Goal: Task Accomplishment & Management: Complete application form

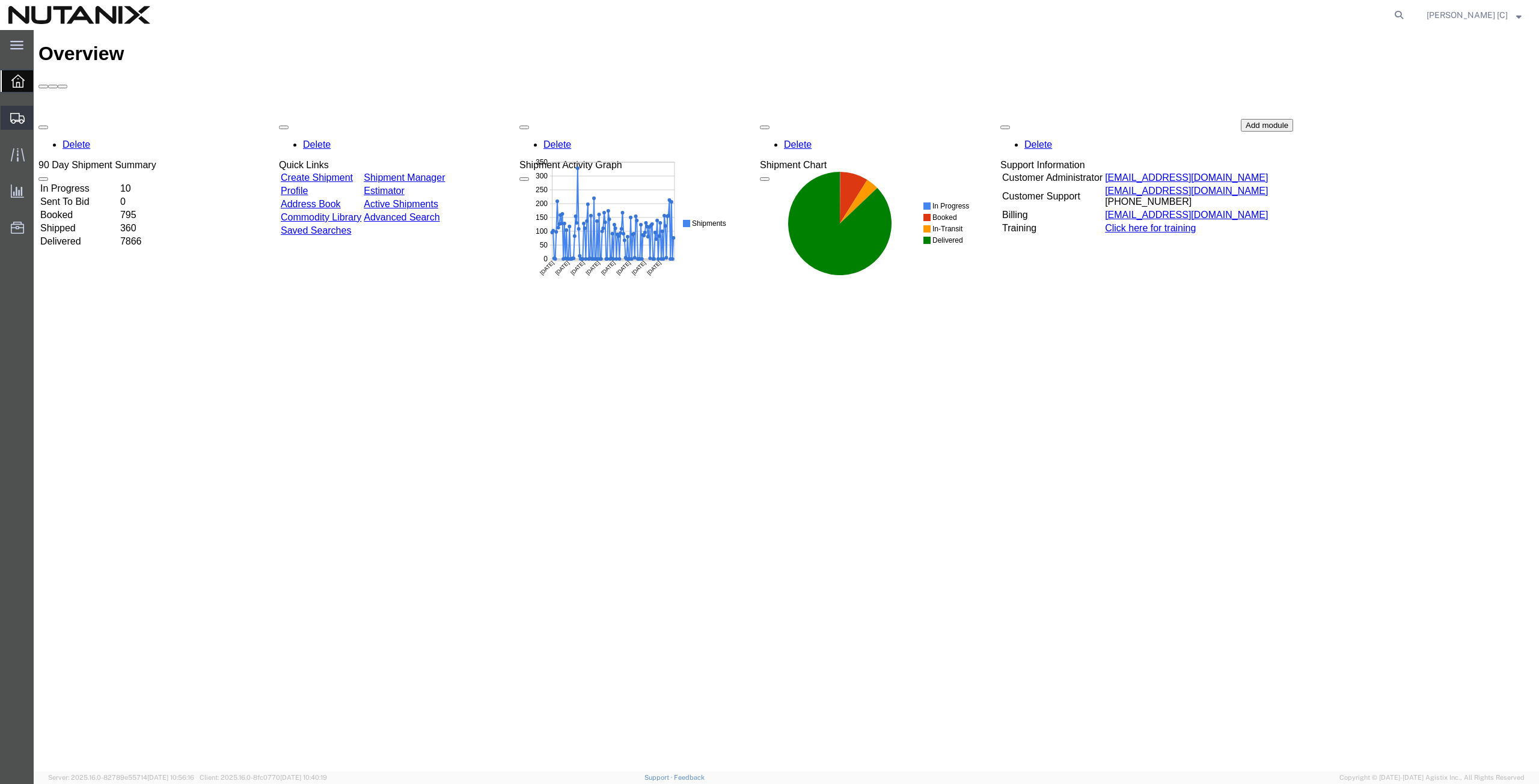
click at [0, 0] on span "Create Shipment" at bounding box center [0, 0] width 0 height 0
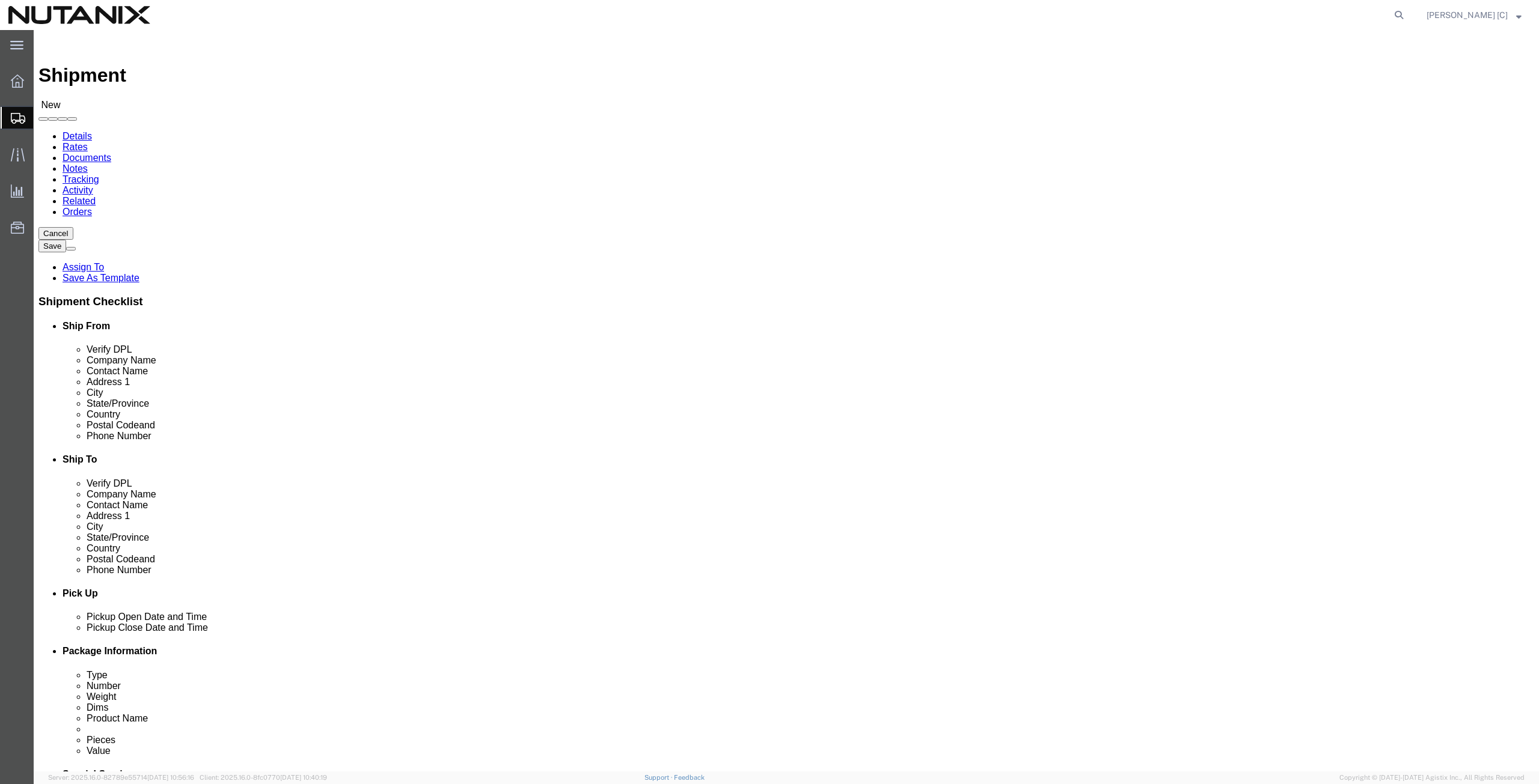
select select
click input "text"
type input "art"
click p "- Nutanix HQ - ([PERSON_NAME]) [STREET_ADDRESS]"
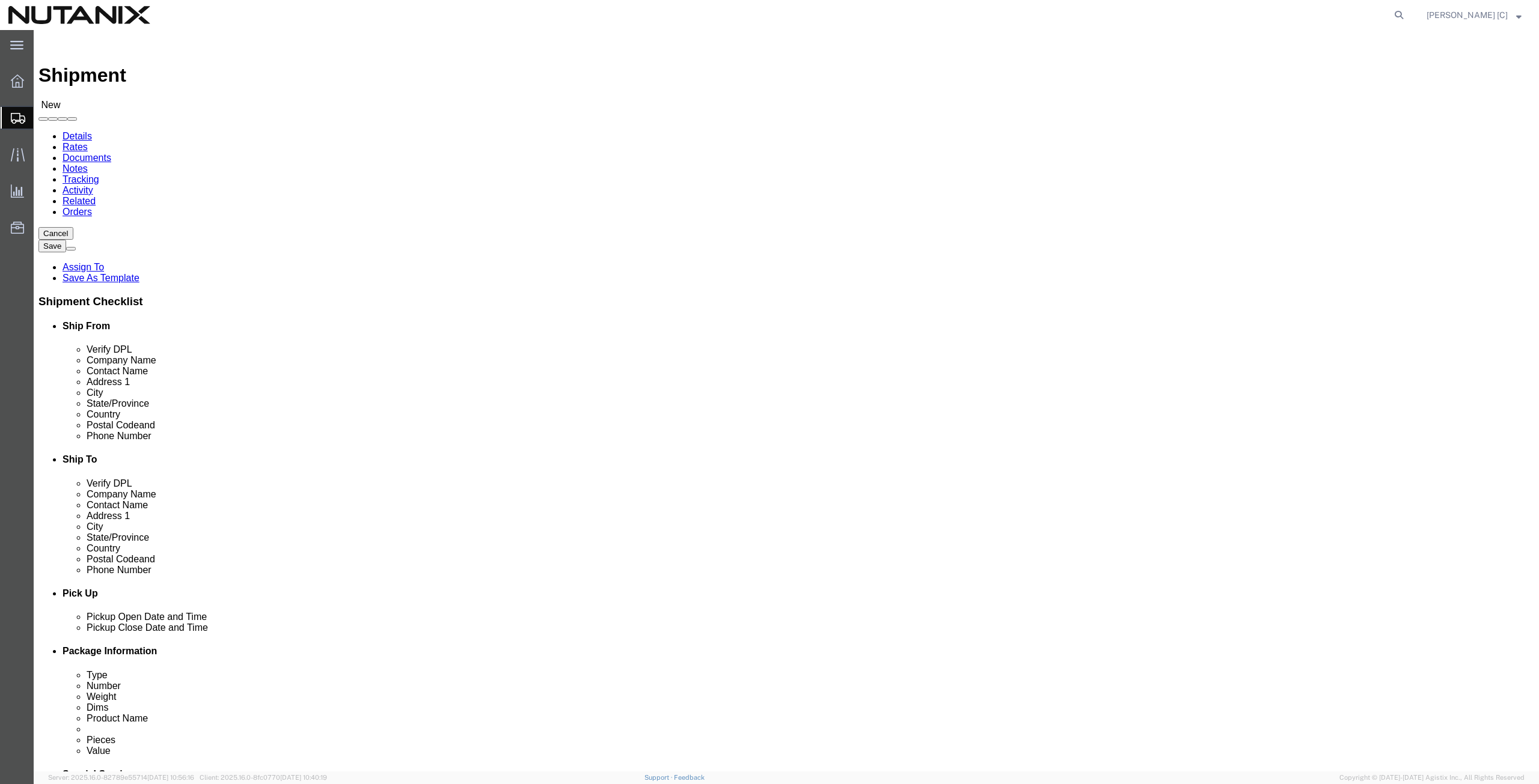
select select "CA"
type input "[PERSON_NAME]"
click input "text"
paste input "[PERSON_NAME]"
type input "[PERSON_NAME]"
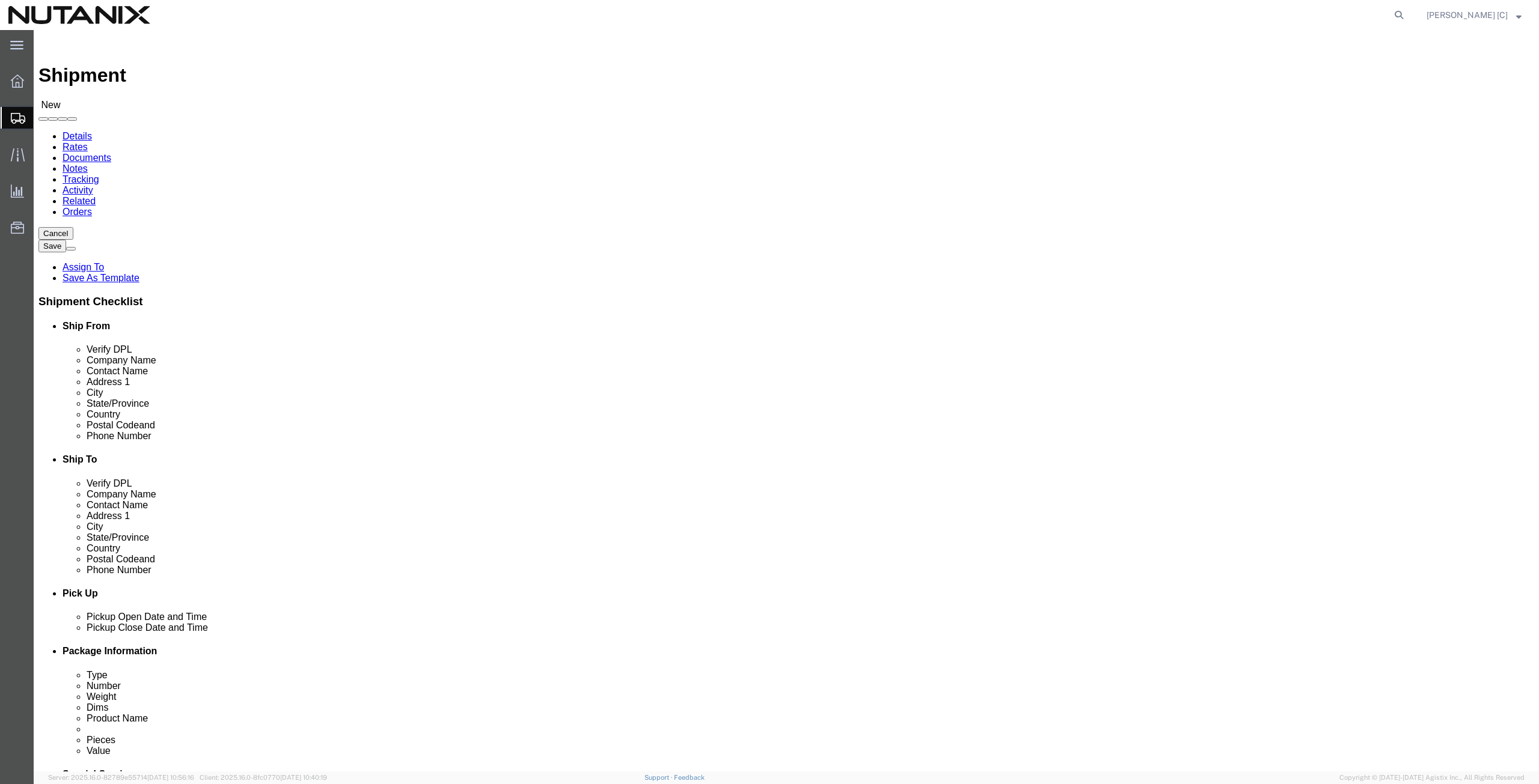
click input "text"
paste input "[PERSON_NAME]"
type input "[PERSON_NAME]"
click input "text"
paste input "[STREET_ADDRESS][PERSON_NAME]"
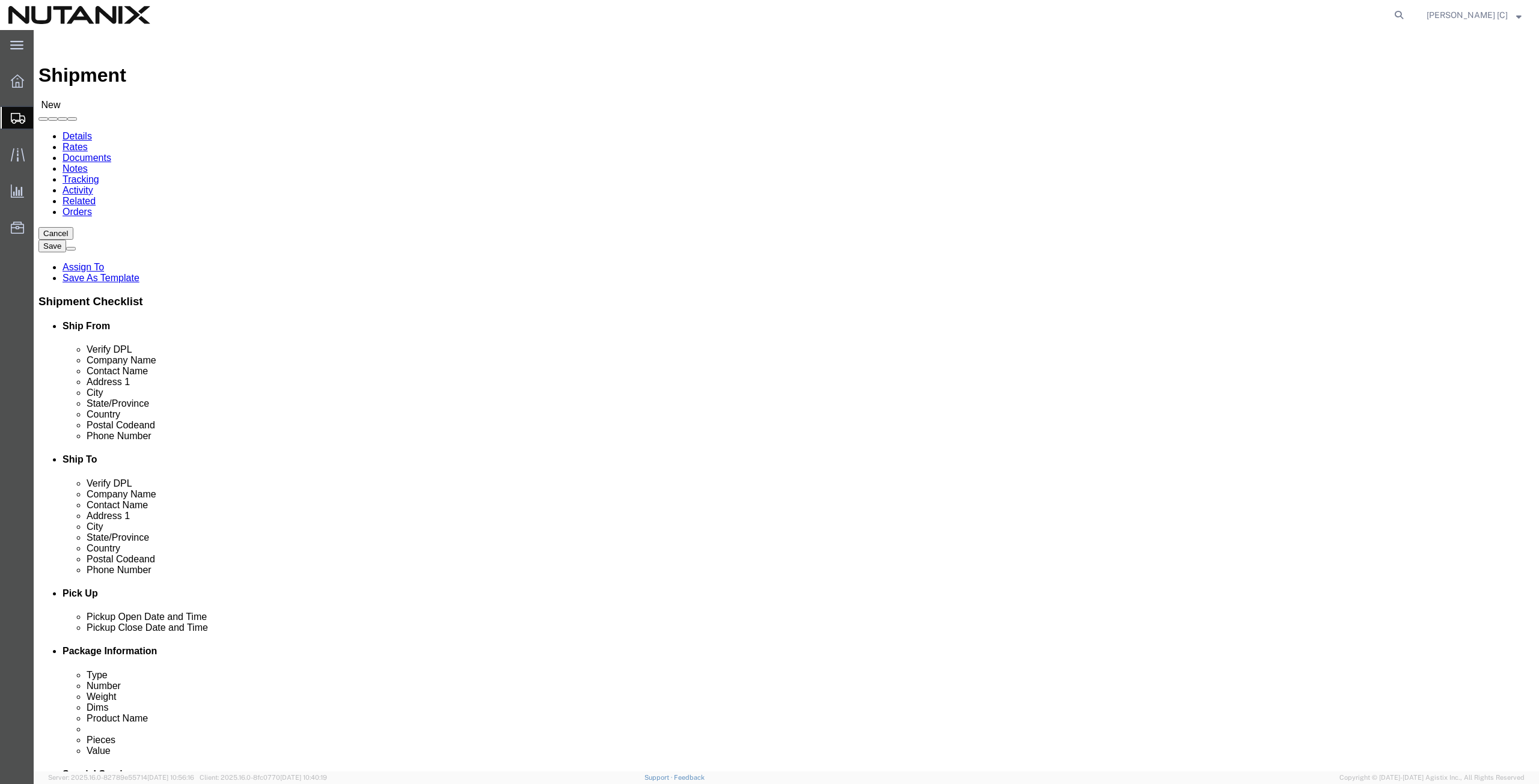
type input "[STREET_ADDRESS][PERSON_NAME]"
click input "Postal Code"
paste input "#2308"
type input "#2308"
drag, startPoint x: 930, startPoint y: 270, endPoint x: 835, endPoint y: 284, distance: 96.0
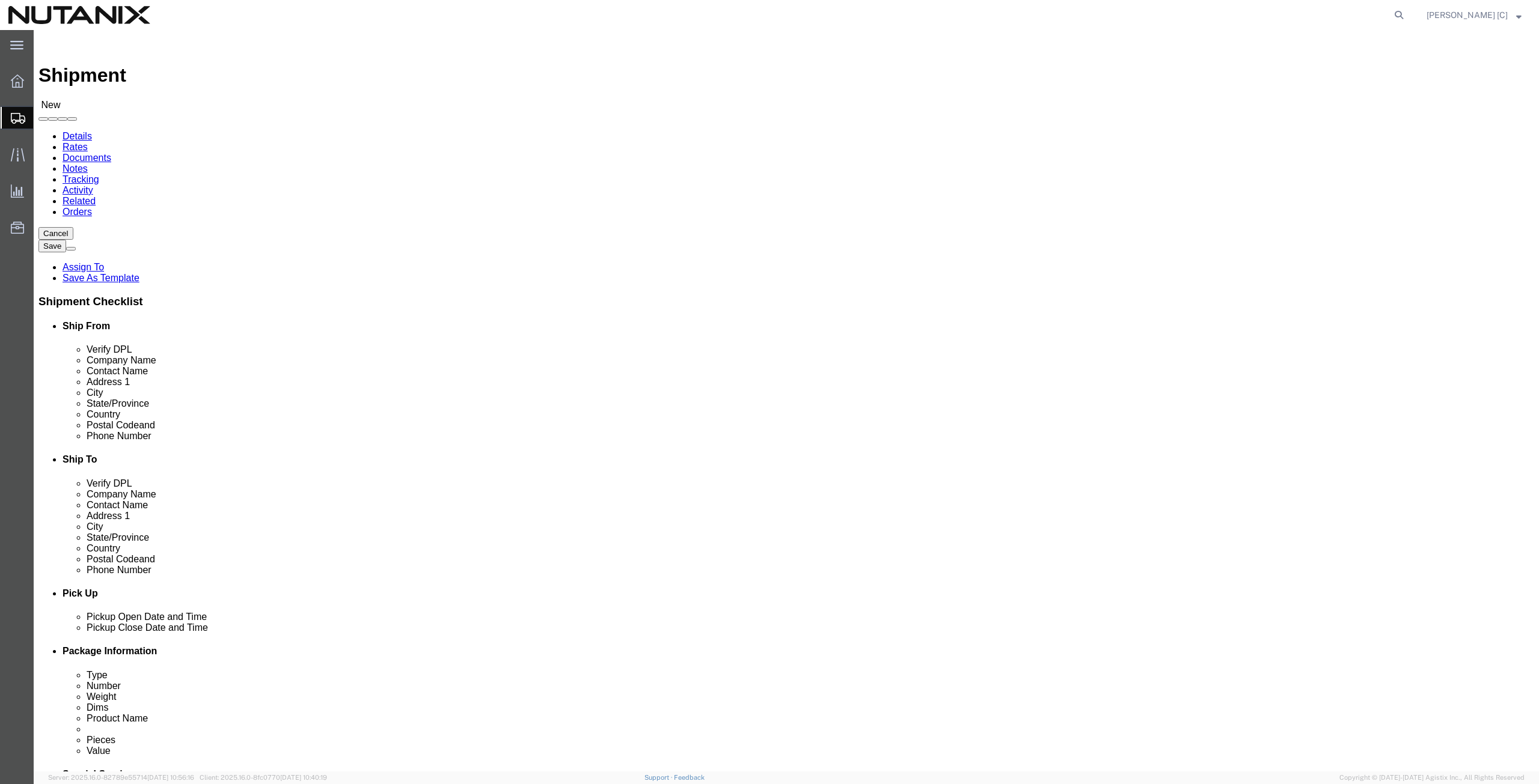
click div "Location My Profile Location [GEOGRAPHIC_DATA] - [GEOGRAPHIC_DATA] [GEOGRAPHIC_…"
drag, startPoint x: 902, startPoint y: 387, endPoint x: 831, endPoint y: 391, distance: 71.1
click div "Postal Code #2308"
click input "text"
paste input "#2308"
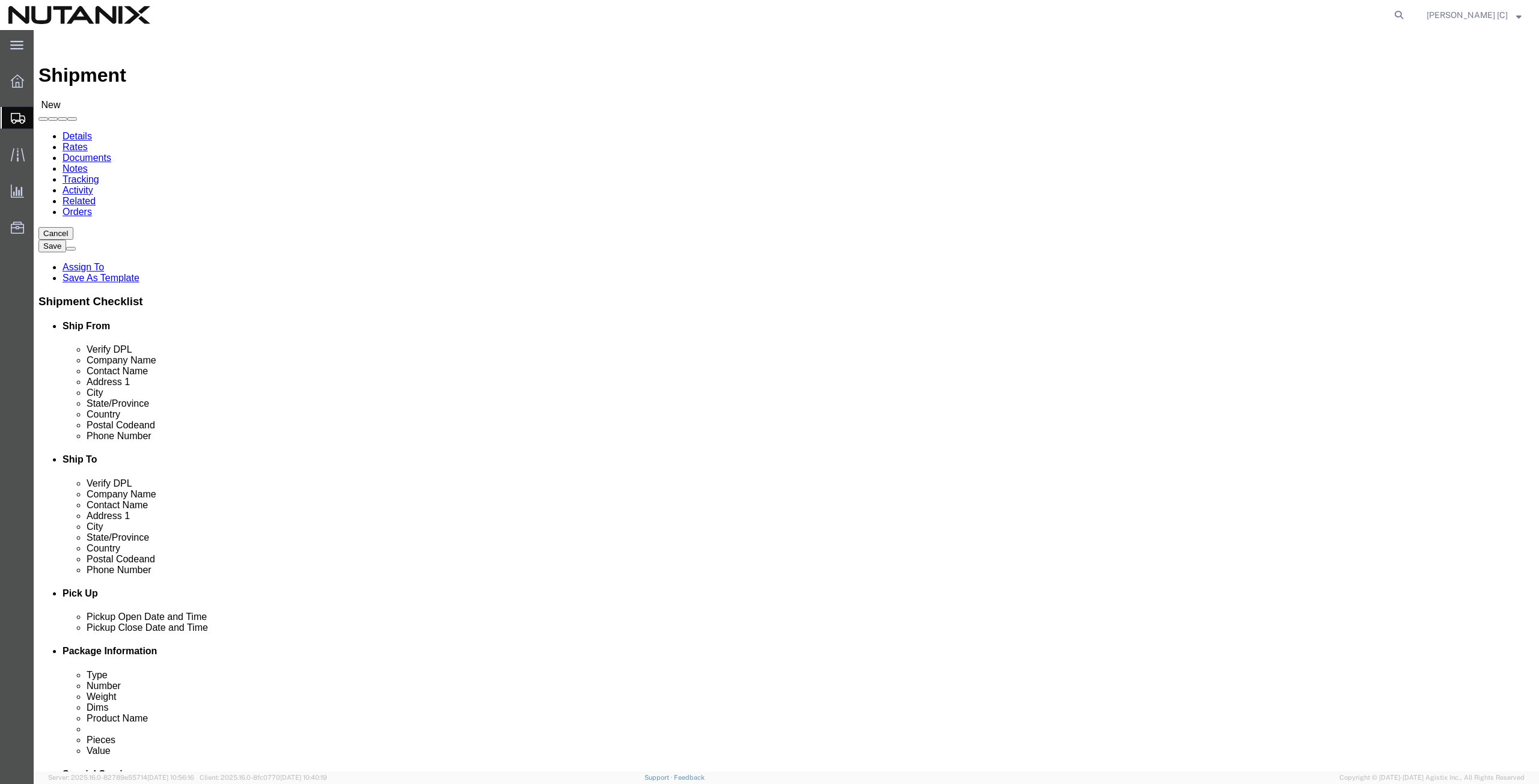
type input "#2308"
click input "text"
paste input "[GEOGRAPHIC_DATA][PERSON_NAME]"
type input "[GEOGRAPHIC_DATA][PERSON_NAME]"
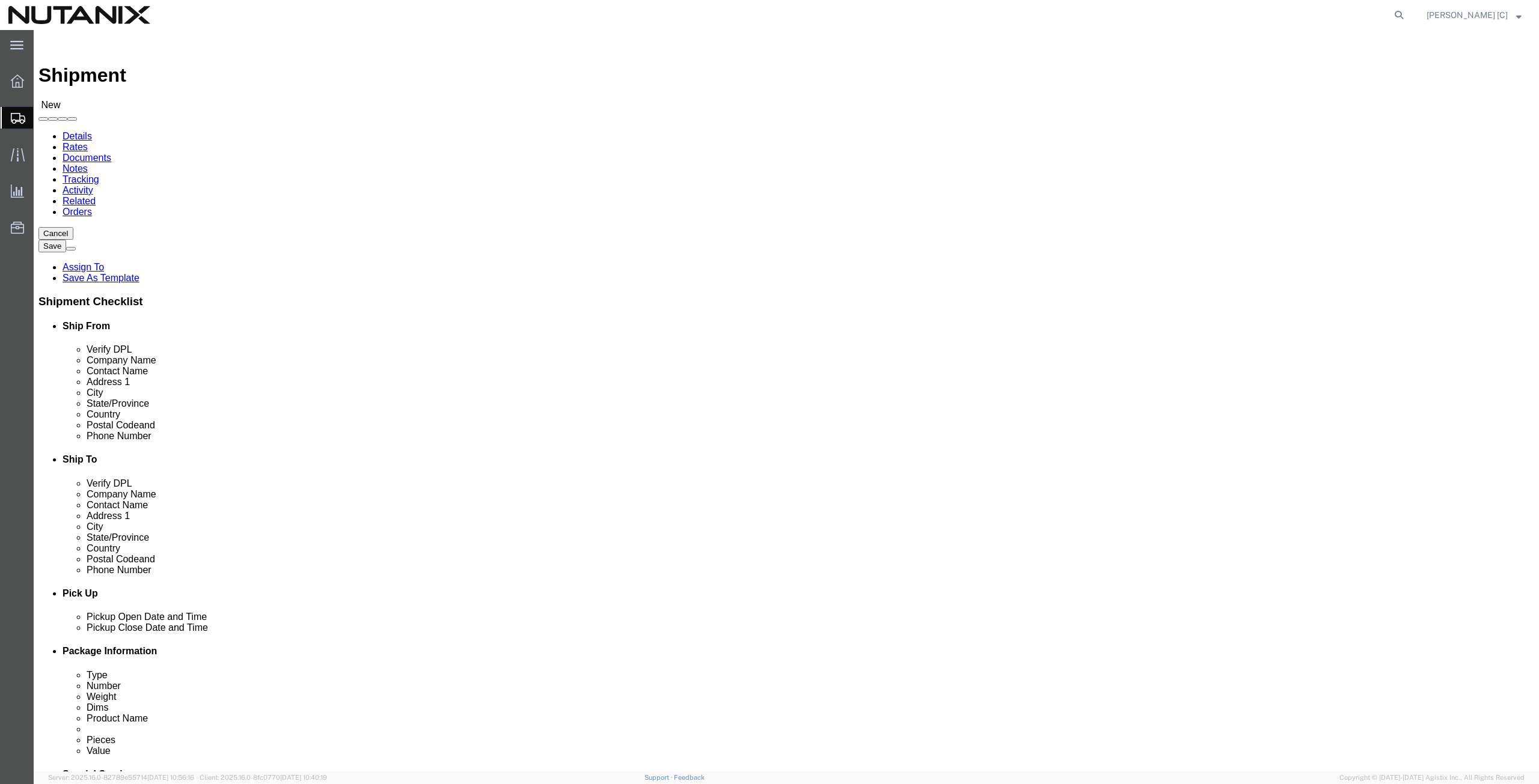
click input "Postal Code"
paste input "95128"
type input "95128"
click input "text"
paste input "[PHONE_NUMBER]"
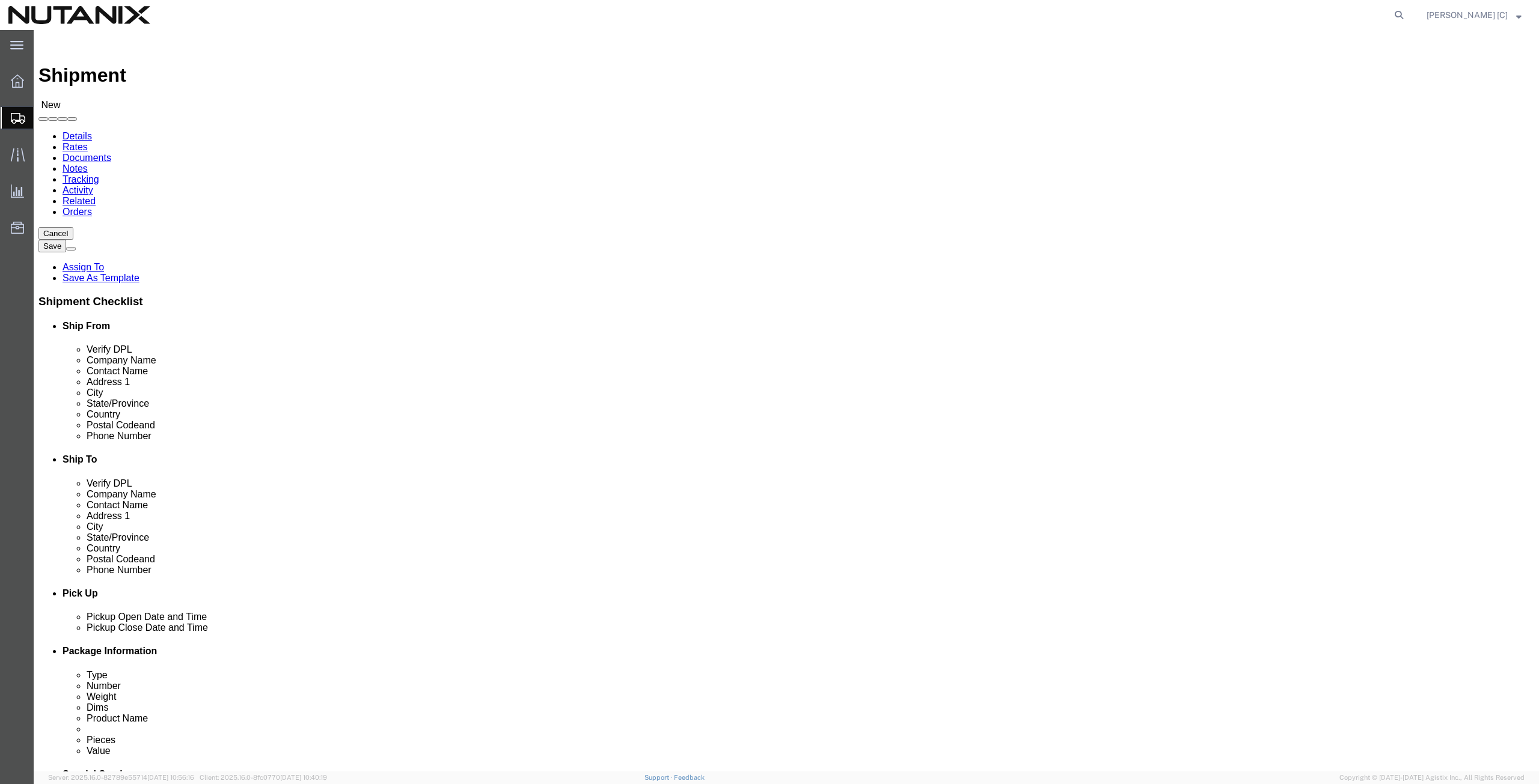
type input "[PHONE_NUMBER]"
click icon
click input "text"
paste input "[EMAIL_ADDRESS][DOMAIN_NAME]"
type input "[EMAIL_ADDRESS][DOMAIN_NAME]"
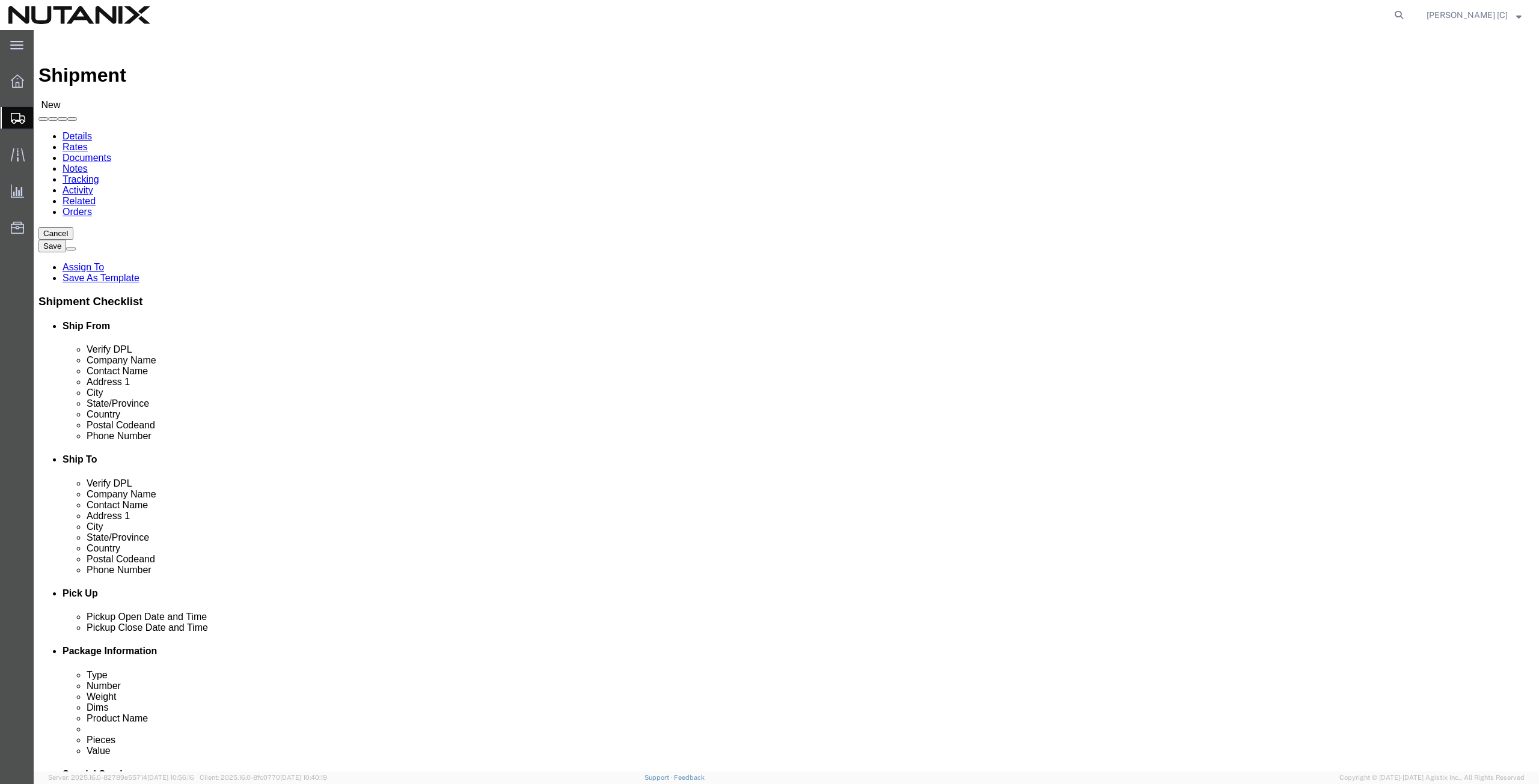
click label
click input "checkbox"
click label
click input "checkbox"
checkbox input "true"
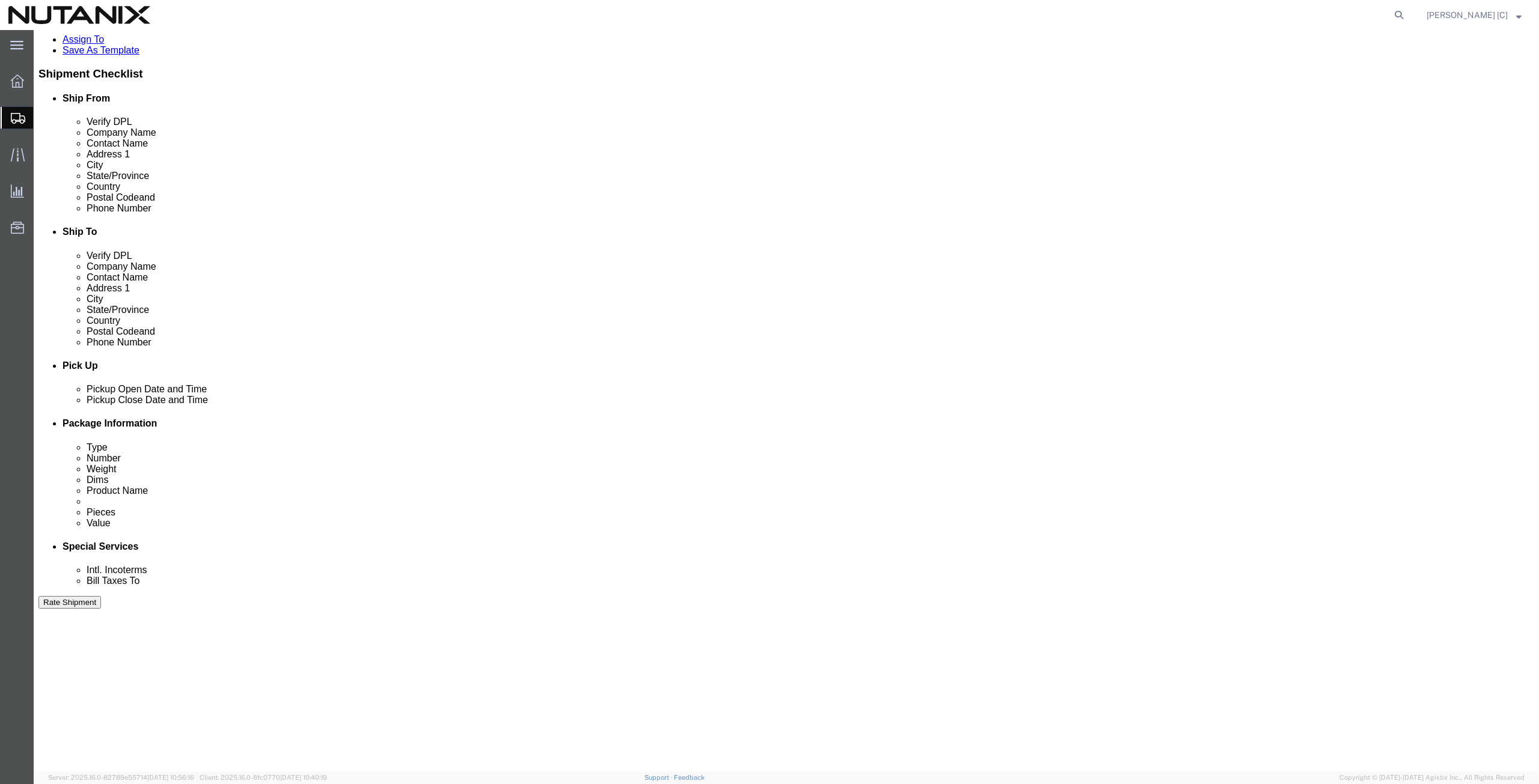
scroll to position [291, 0]
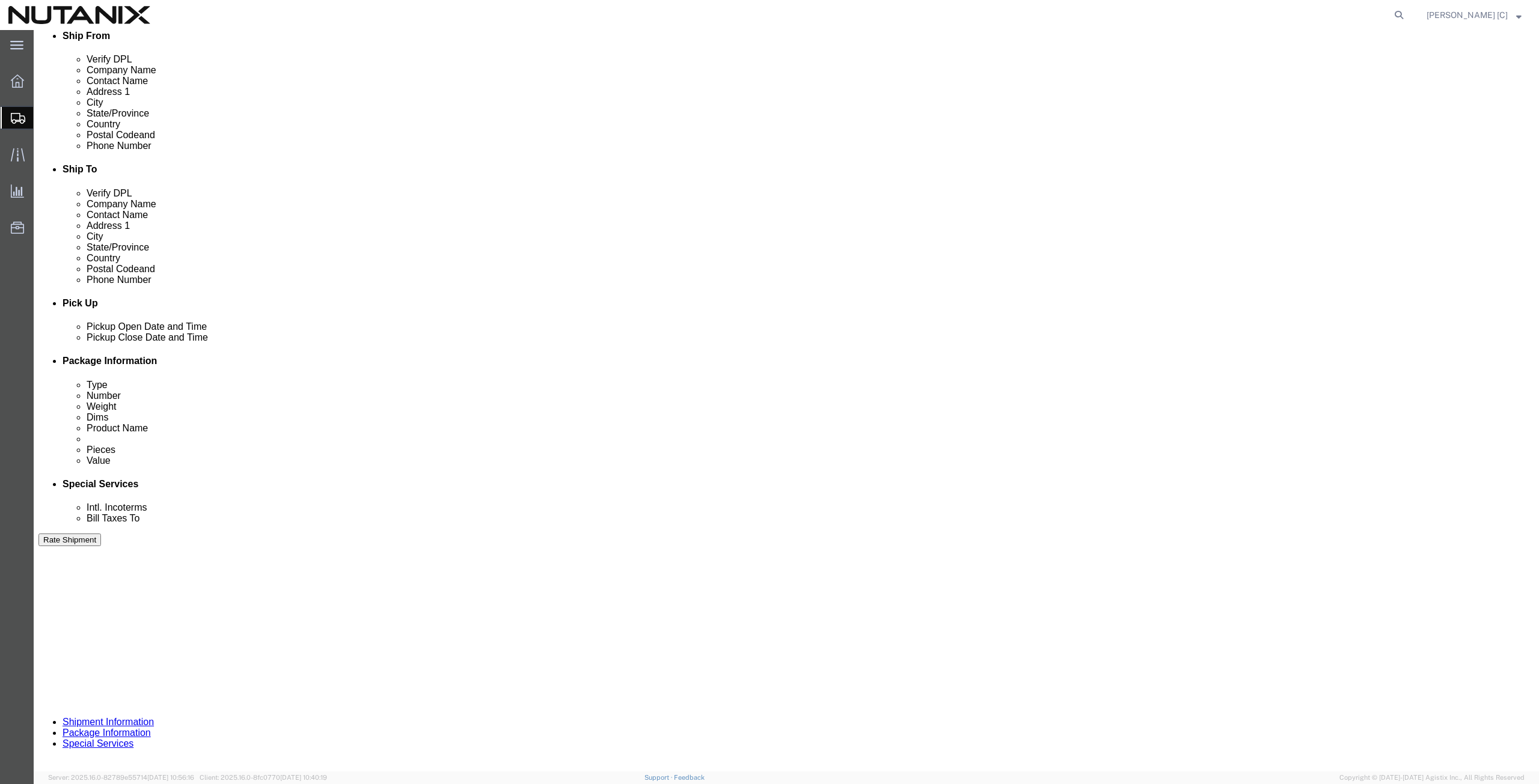
click input "text"
type input "70007"
click select "Select Account Type Activity ID Airline Appointment Number ASN Batch Request # …"
select select "PURCHORD"
click select "Select Account Type Activity ID Airline Appointment Number ASN Batch Request # …"
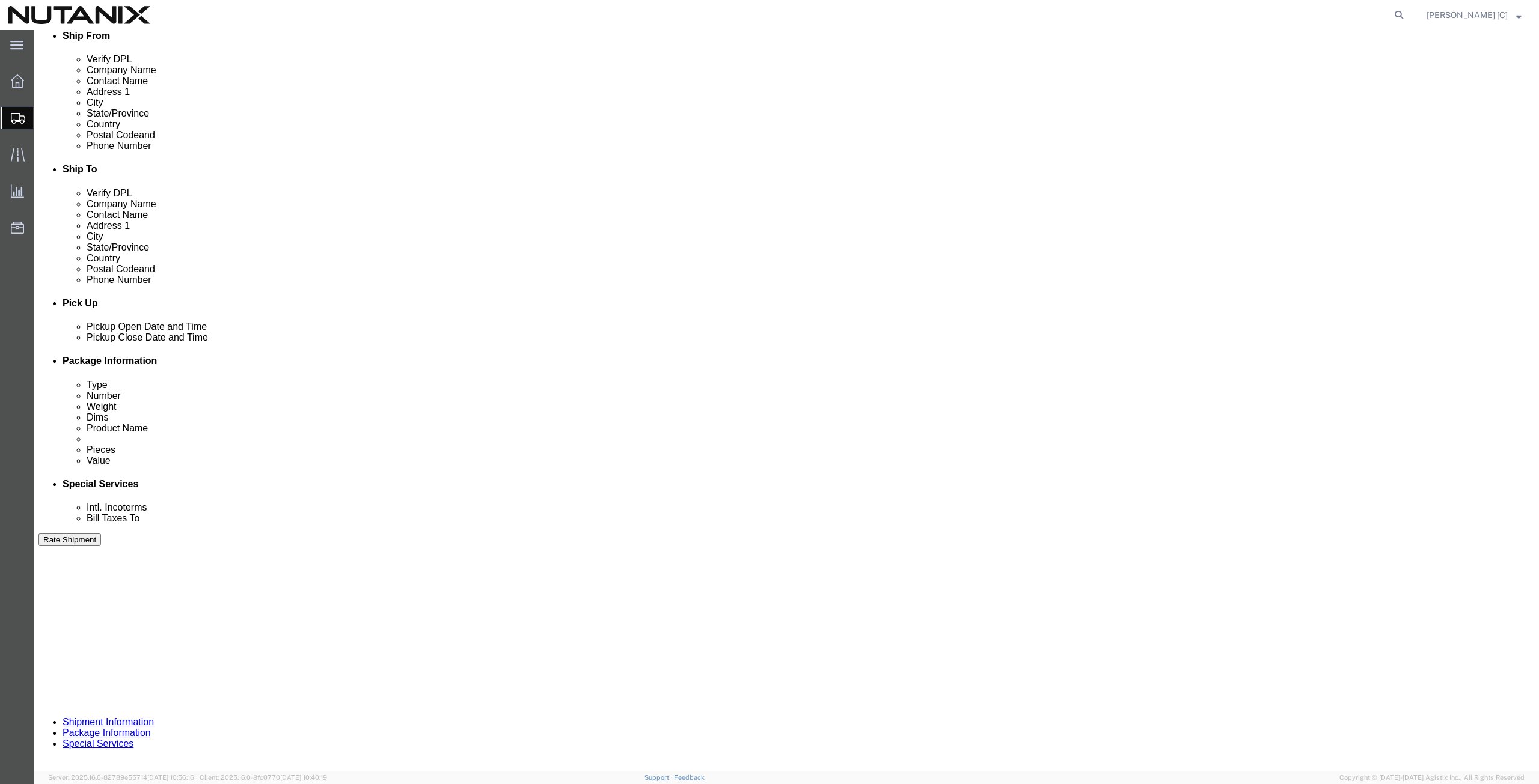
drag, startPoint x: 674, startPoint y: 447, endPoint x: 665, endPoint y: 447, distance: 9.0
click input "text"
type input "F"
type input "w"
type input "Fwd Package"
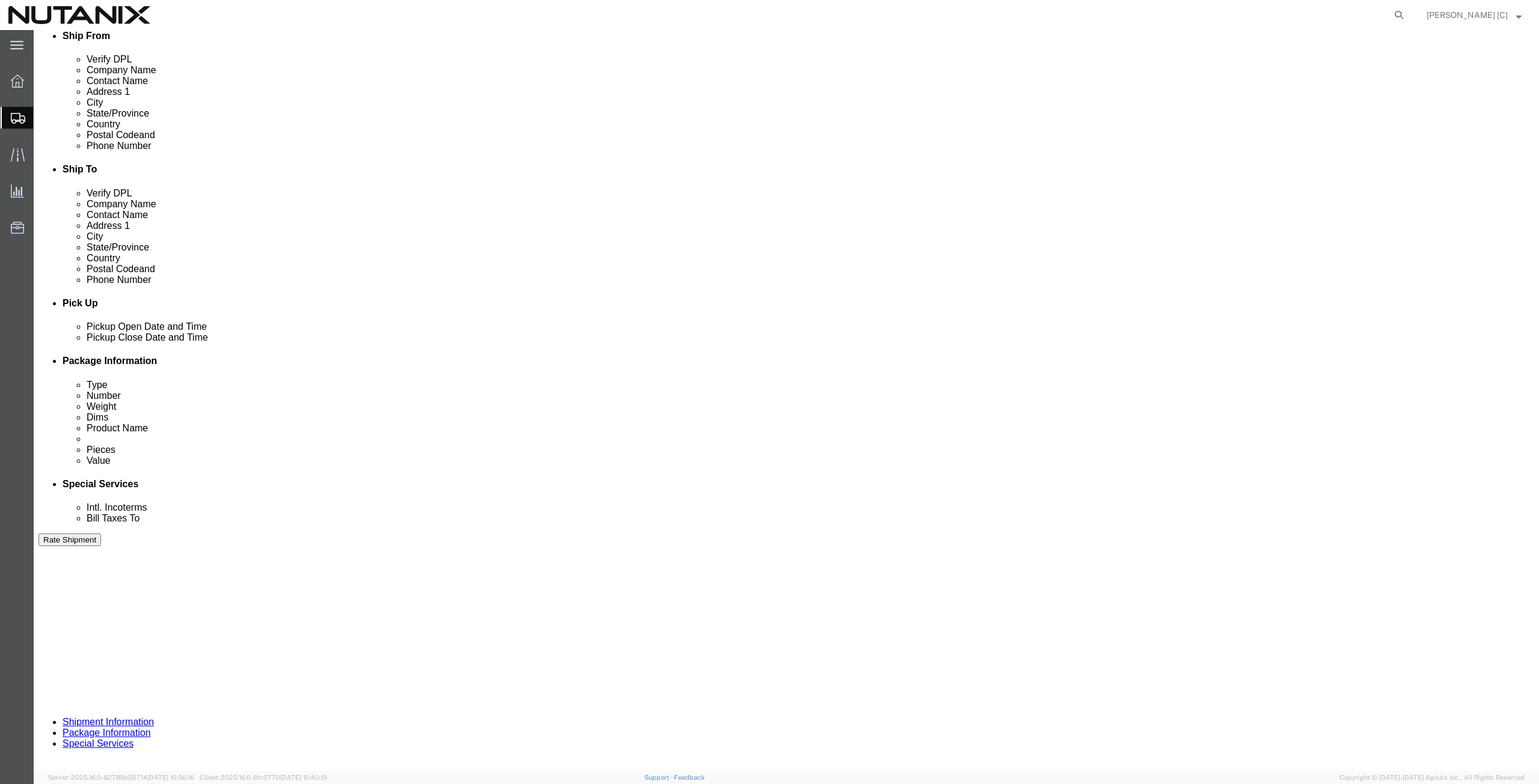
click select "Select Air Less than Truckload Multi-Leg Ocean Freight Rail Small Parcel Truckl…"
select select "SMAL"
click select "Select Air Less than Truckload Multi-Leg Ocean Freight Rail Small Parcel Truckl…"
drag, startPoint x: 1221, startPoint y: 689, endPoint x: 1224, endPoint y: 695, distance: 6.7
click button "Continue"
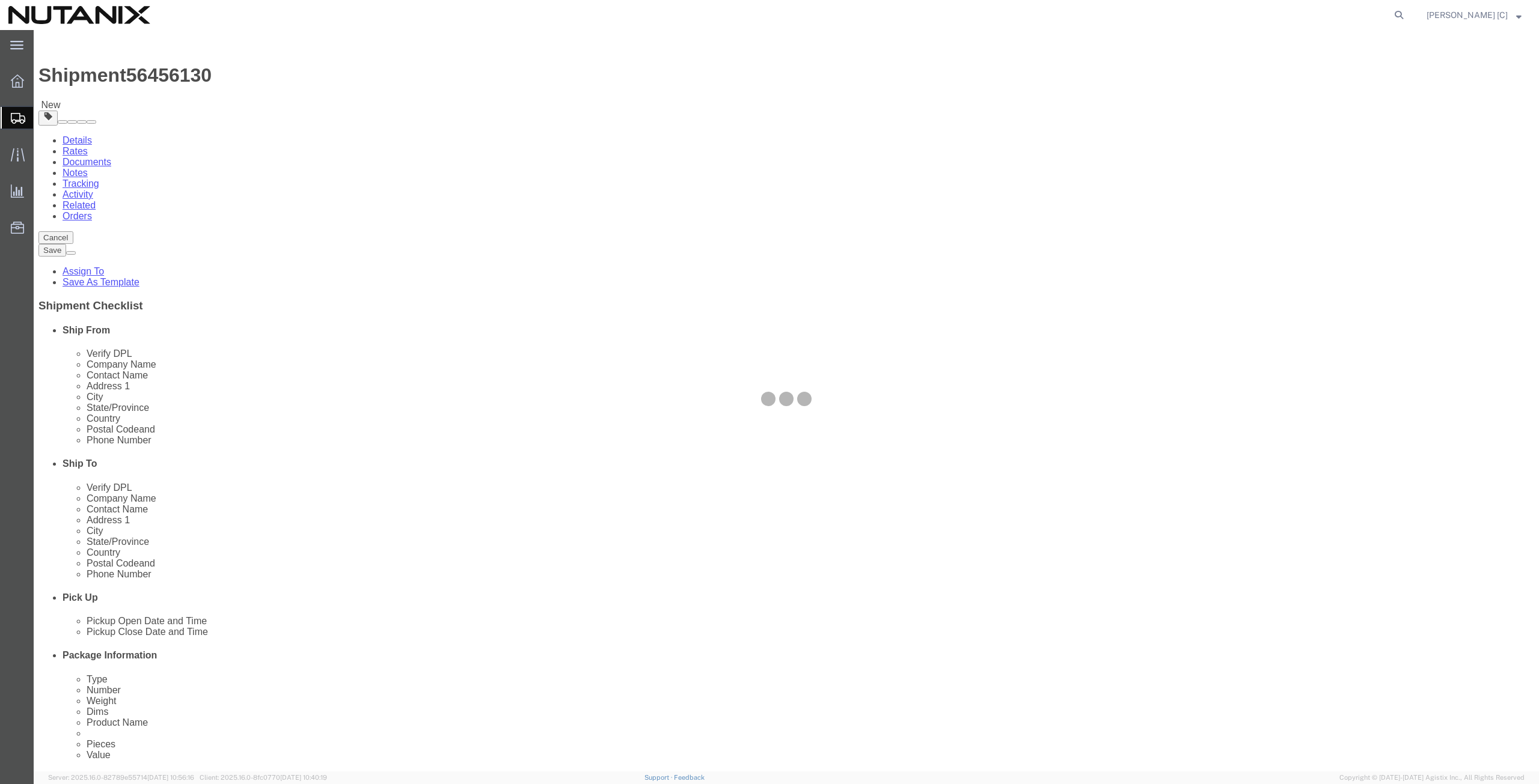
select select "YRPK"
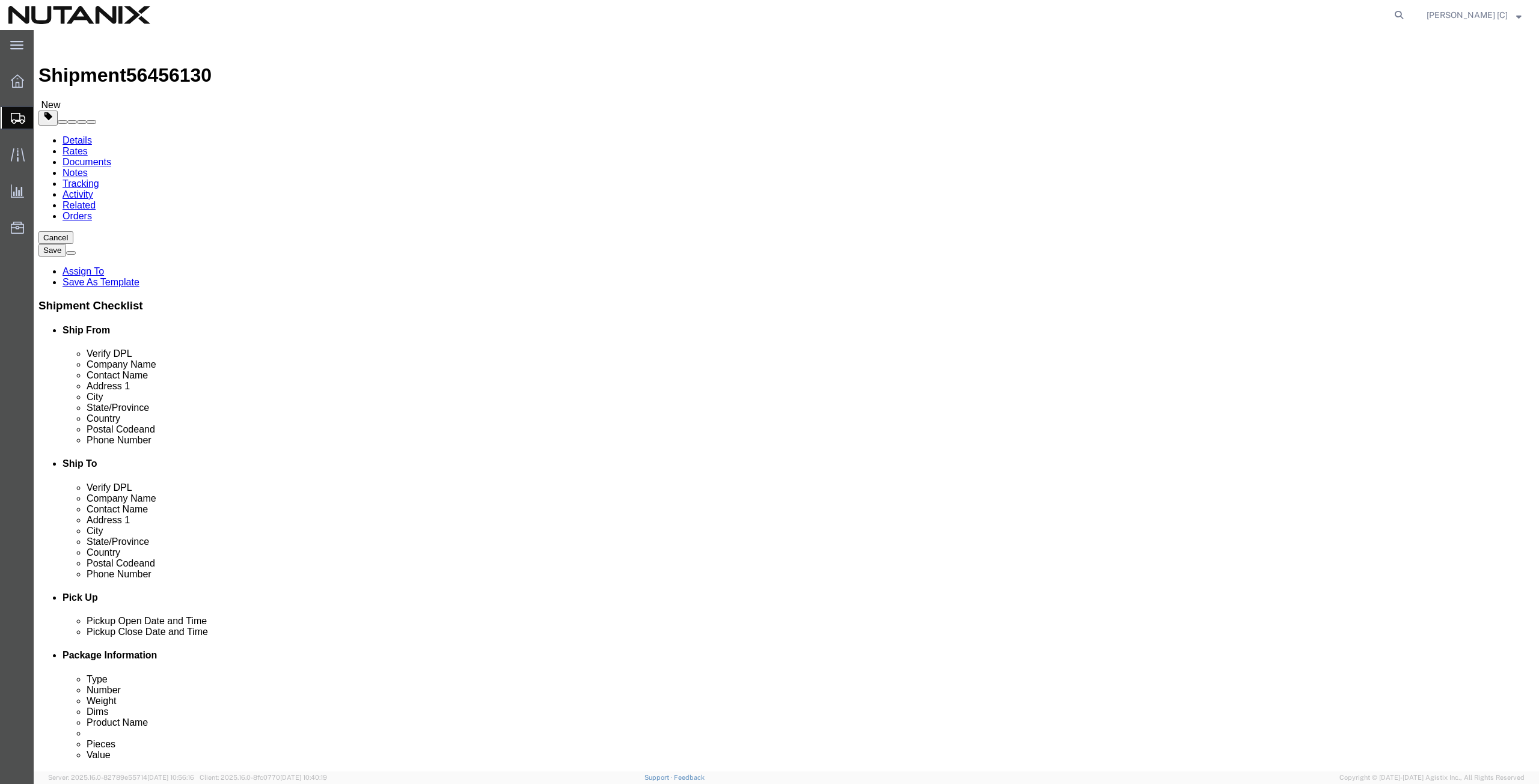
click input "text"
type input "13"
type input "10"
type input "3"
drag, startPoint x: 261, startPoint y: 277, endPoint x: 95, endPoint y: 299, distance: 167.5
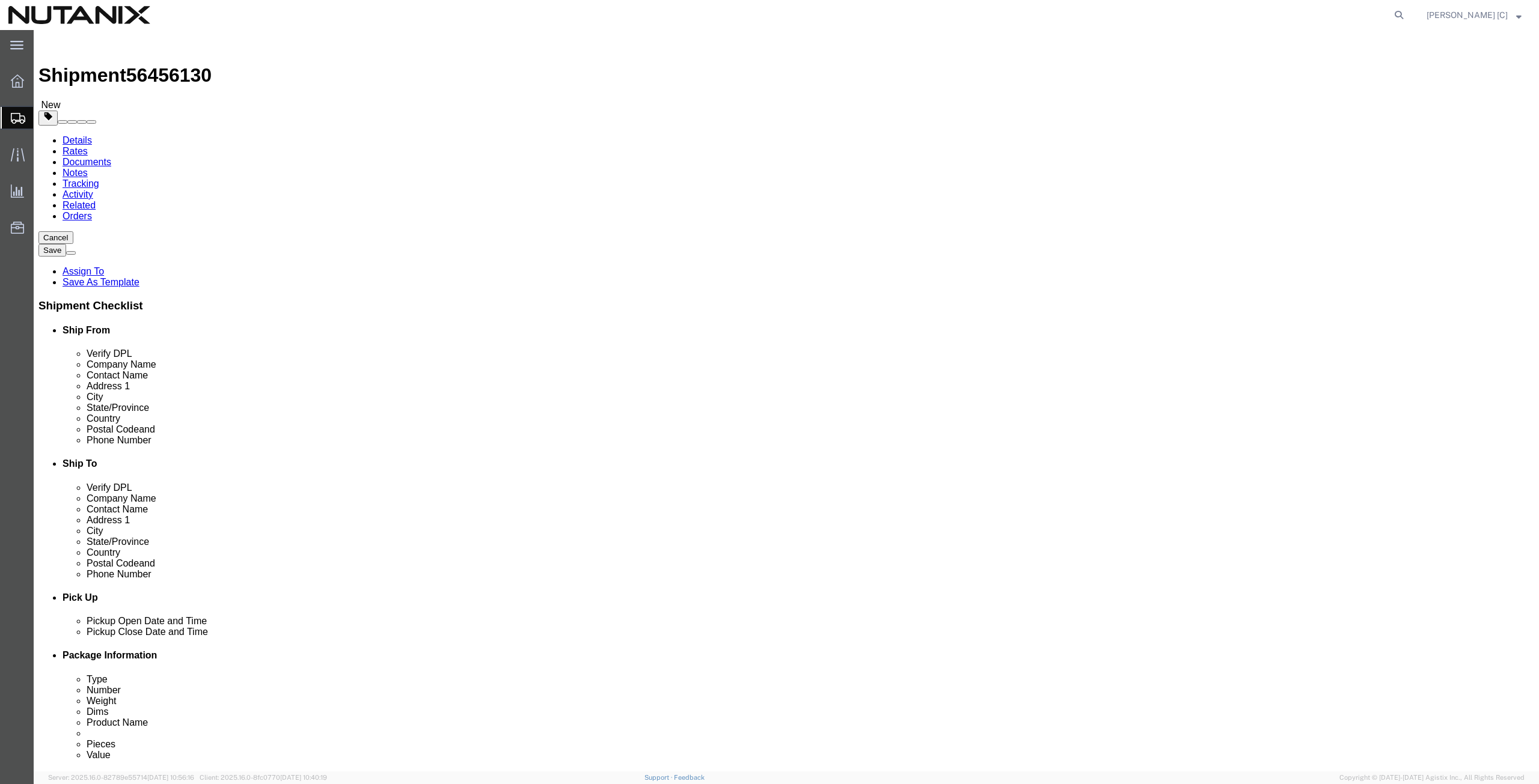
click div "Package Type Select Envelope Large Box Medium Box PAK Rack Small Box Tube Your …"
type input "1.2"
click link "Add Content"
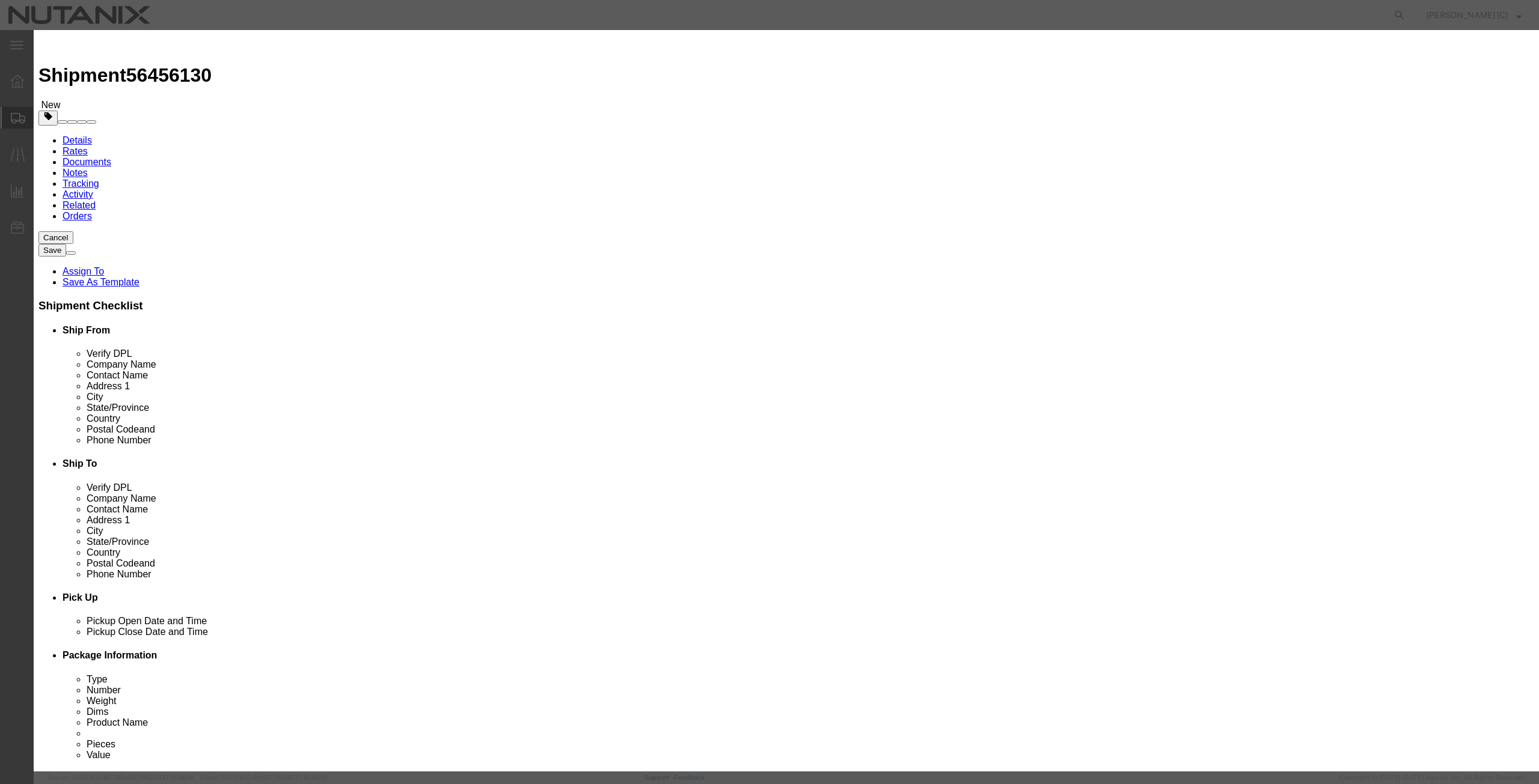
click input "text"
click input "Forward"
type input "Forward Package"
drag, startPoint x: 565, startPoint y: 114, endPoint x: 505, endPoint y: 105, distance: 60.7
click div "Product Name Forward Package Forward Pieces 0 Select Bag Barrels 100Board Feet …"
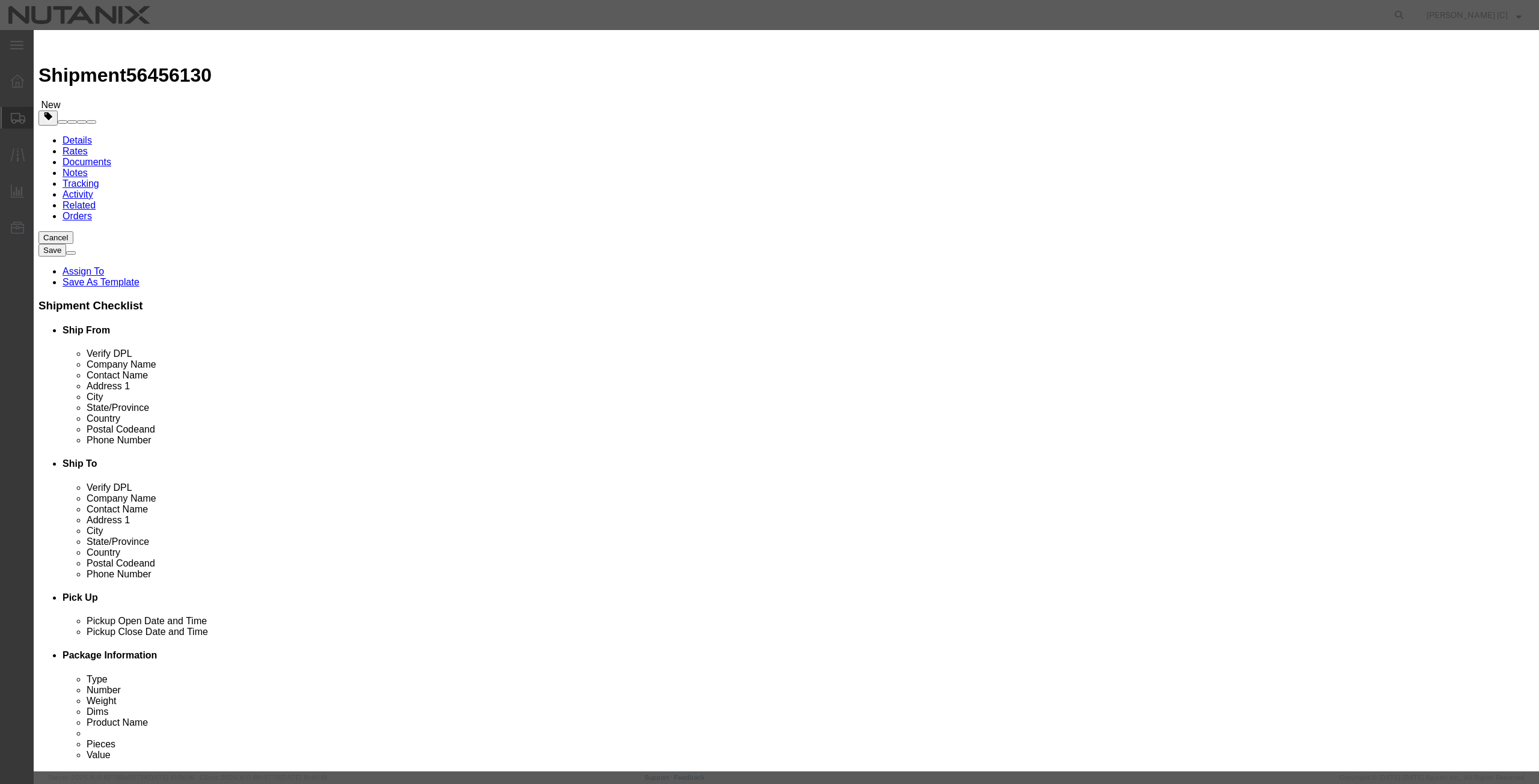
type input "1"
click input "text"
type input "1"
click label "Class"
drag, startPoint x: 629, startPoint y: 92, endPoint x: 410, endPoint y: 105, distance: 219.4
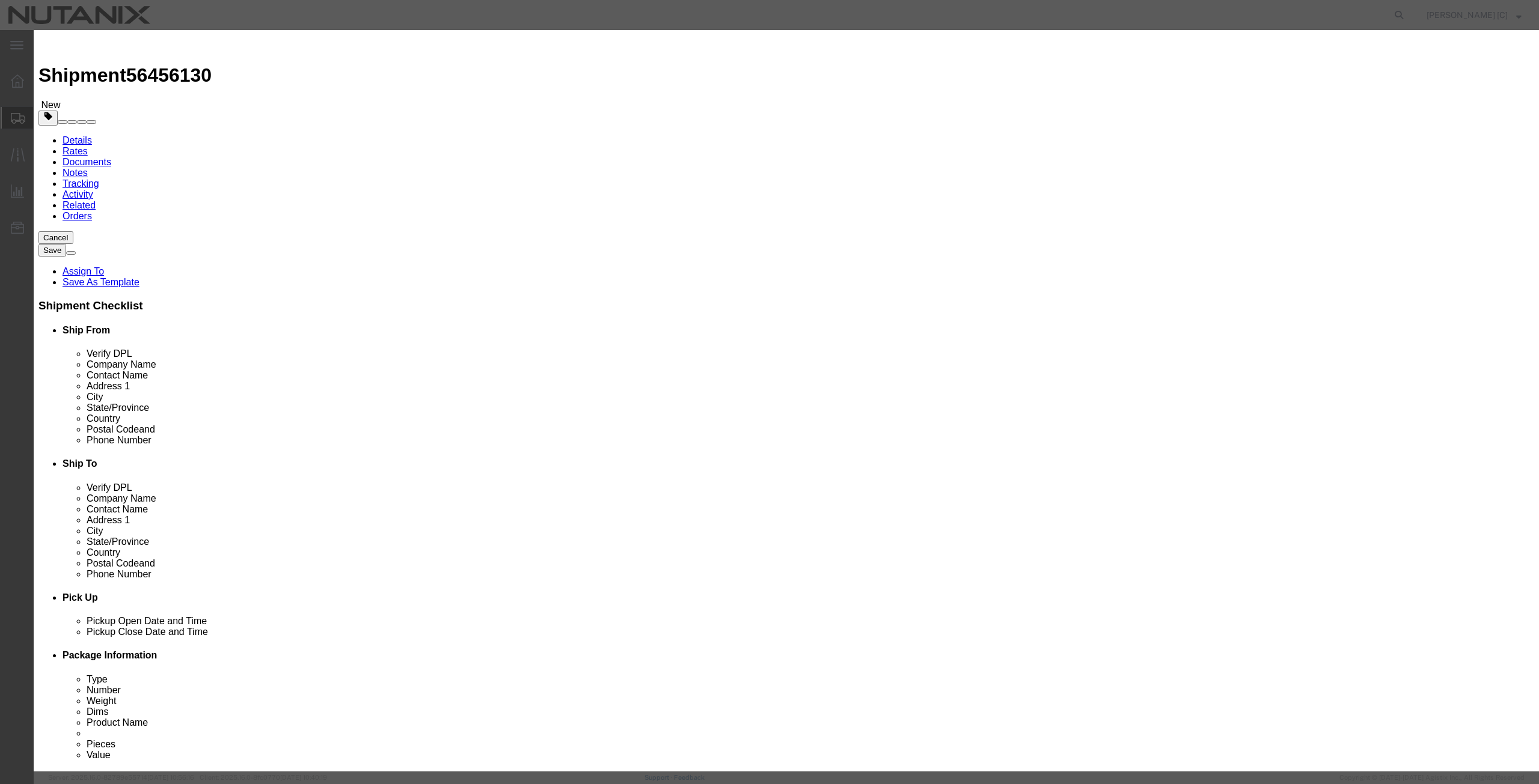
click div "Add content Commodity library Product Name Forward Package Forward Pieces 1 Sel…"
click textarea
paste textarea "Forward Package"
type textarea "Forward Package"
click button "Save & Close"
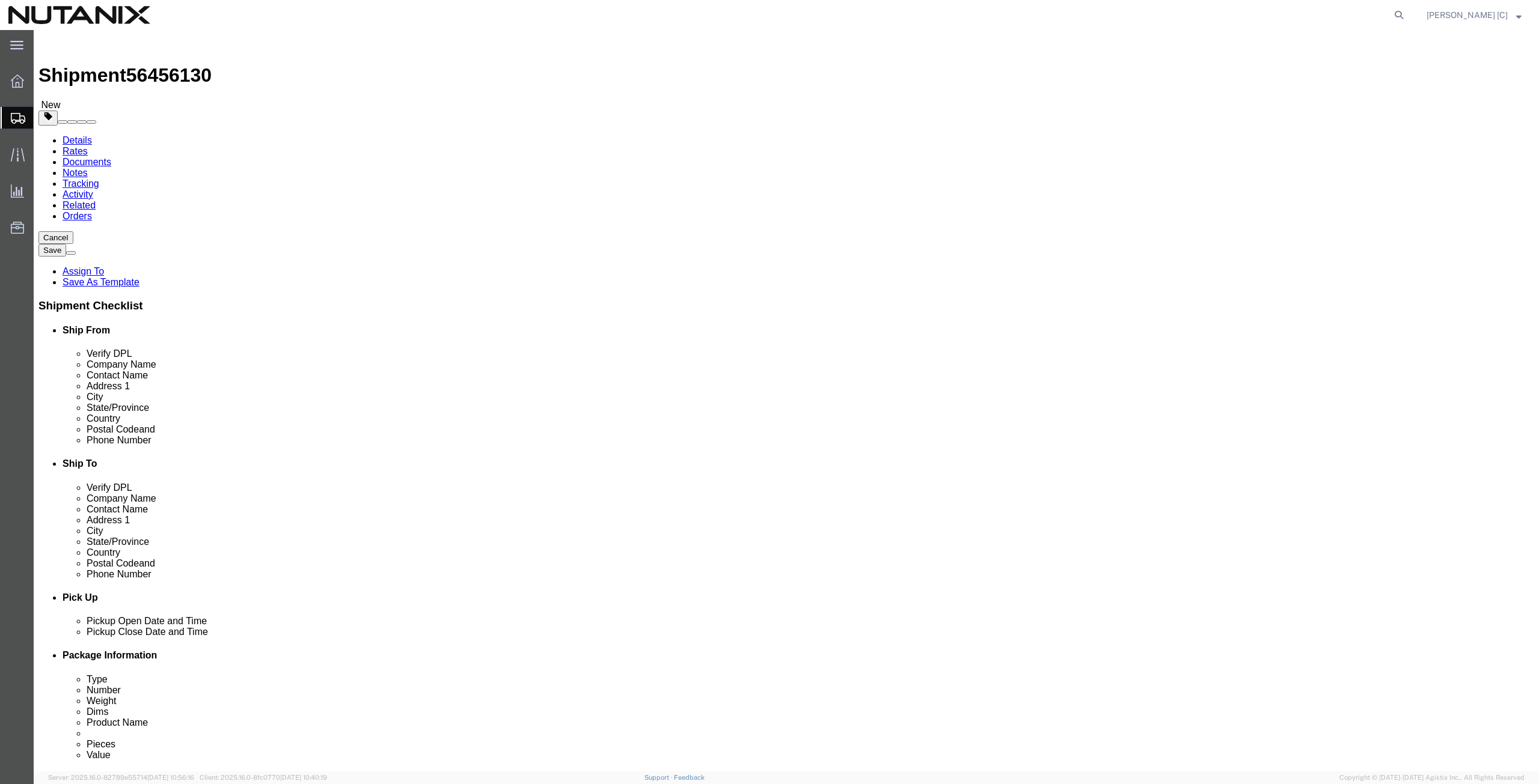
click button "Continue"
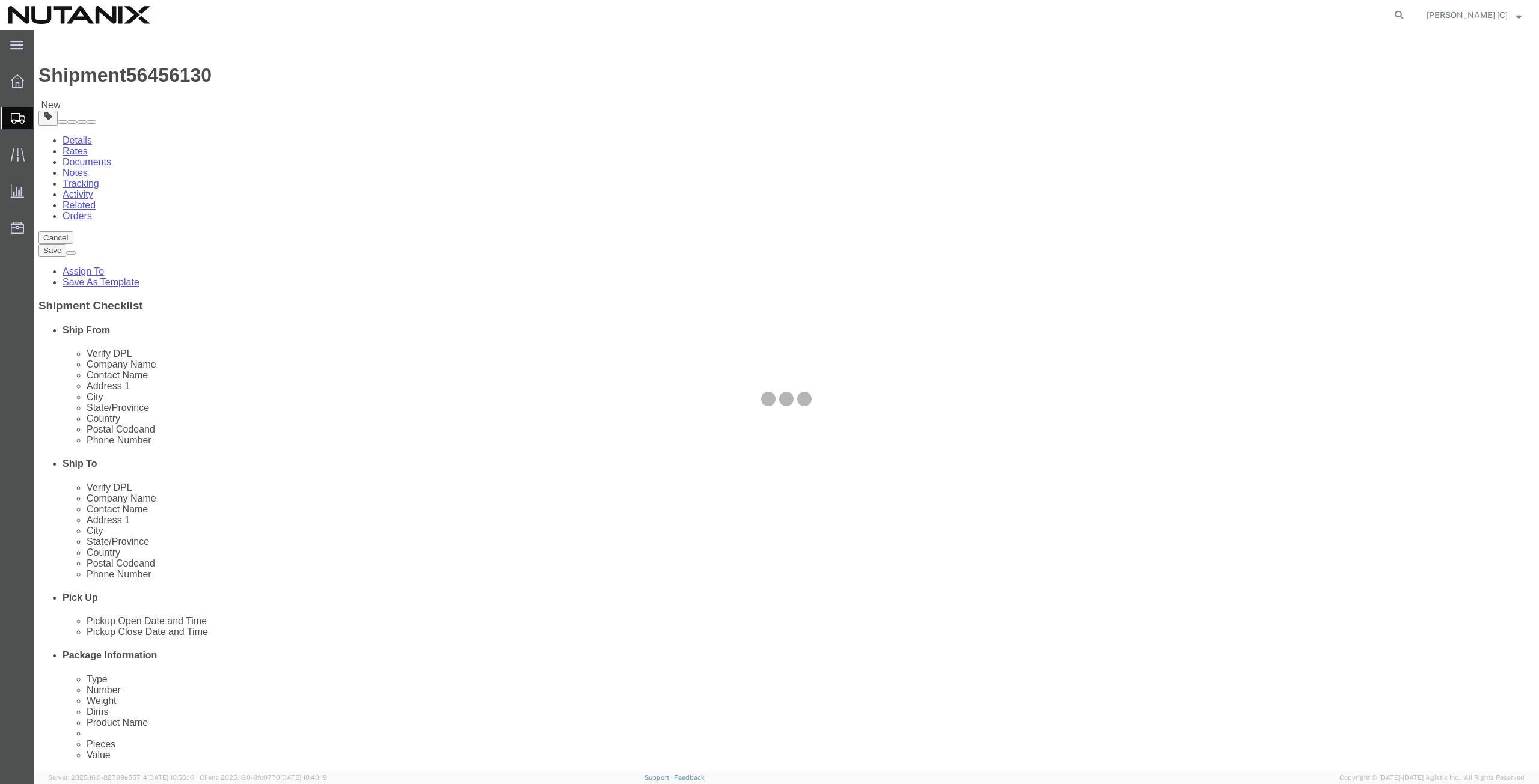
select select
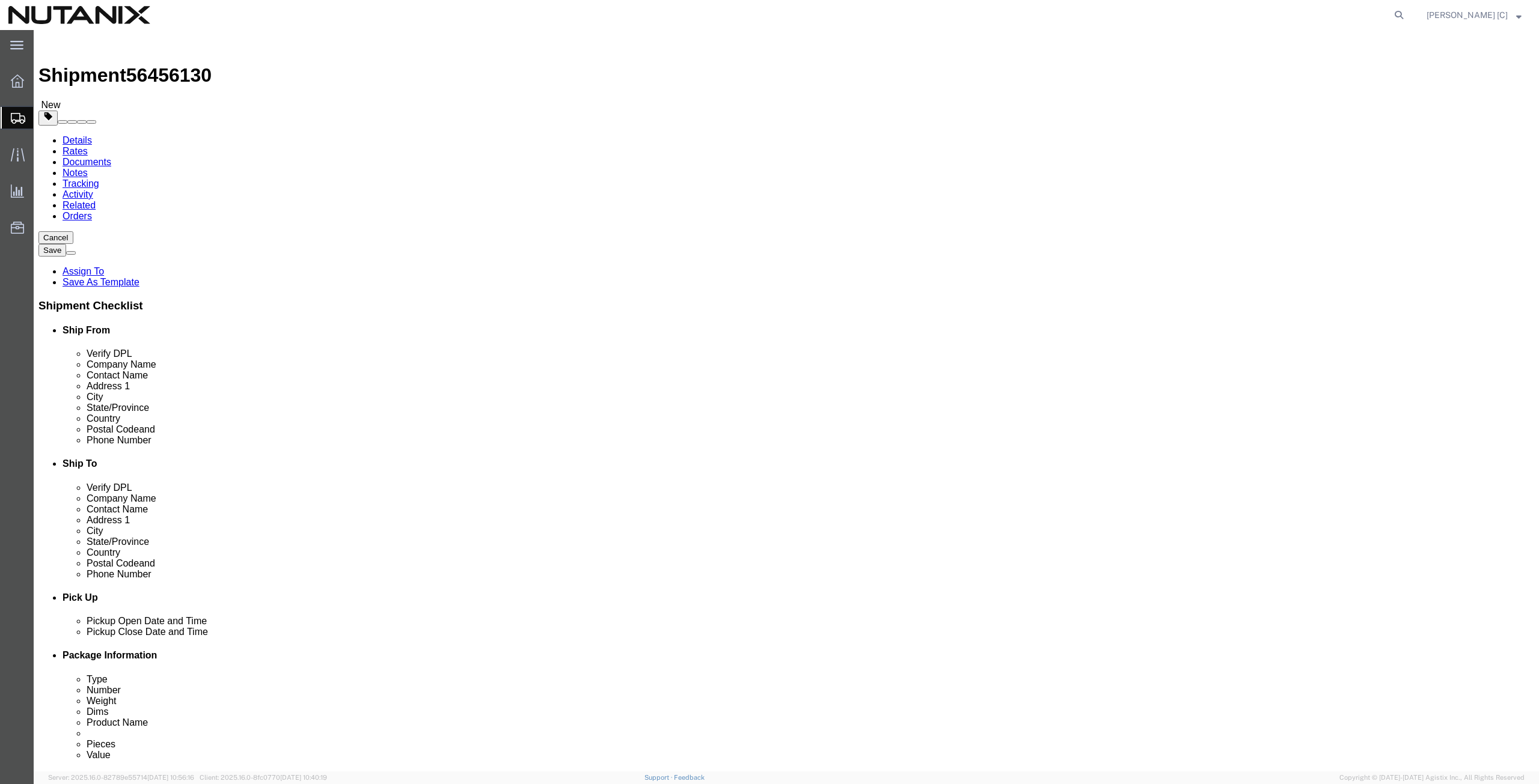
click icon
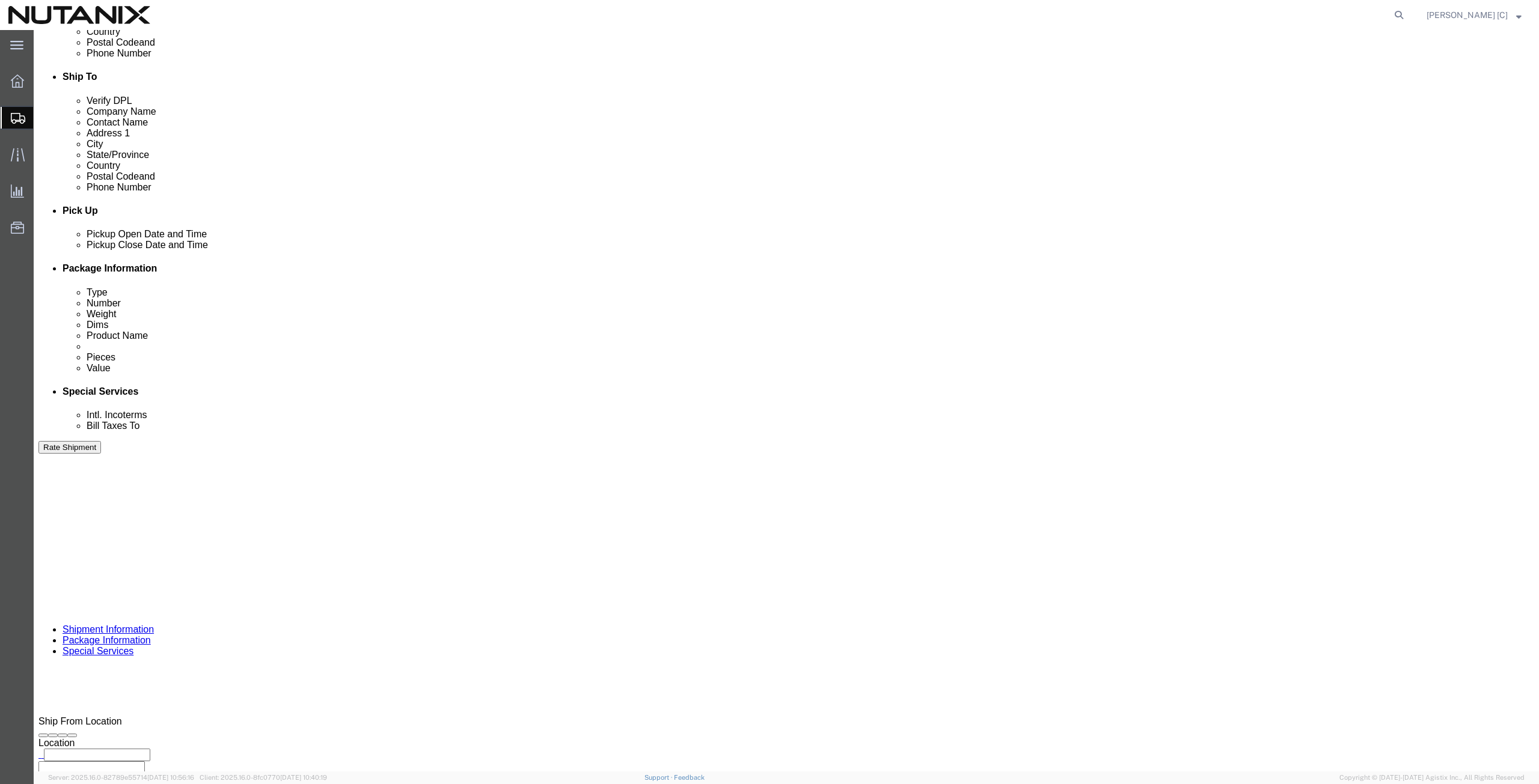
scroll to position [417, 0]
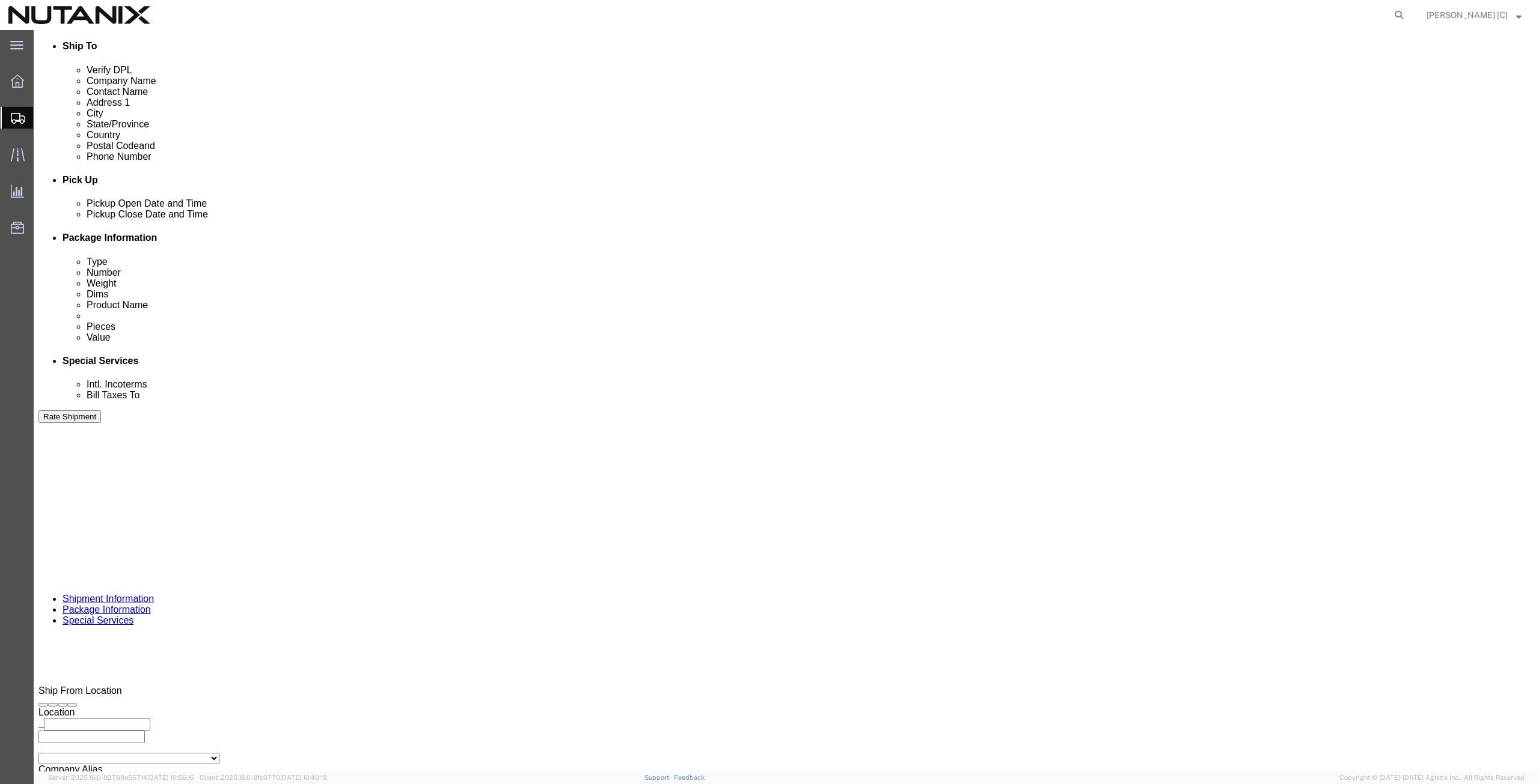
click button "Rate Shipment"
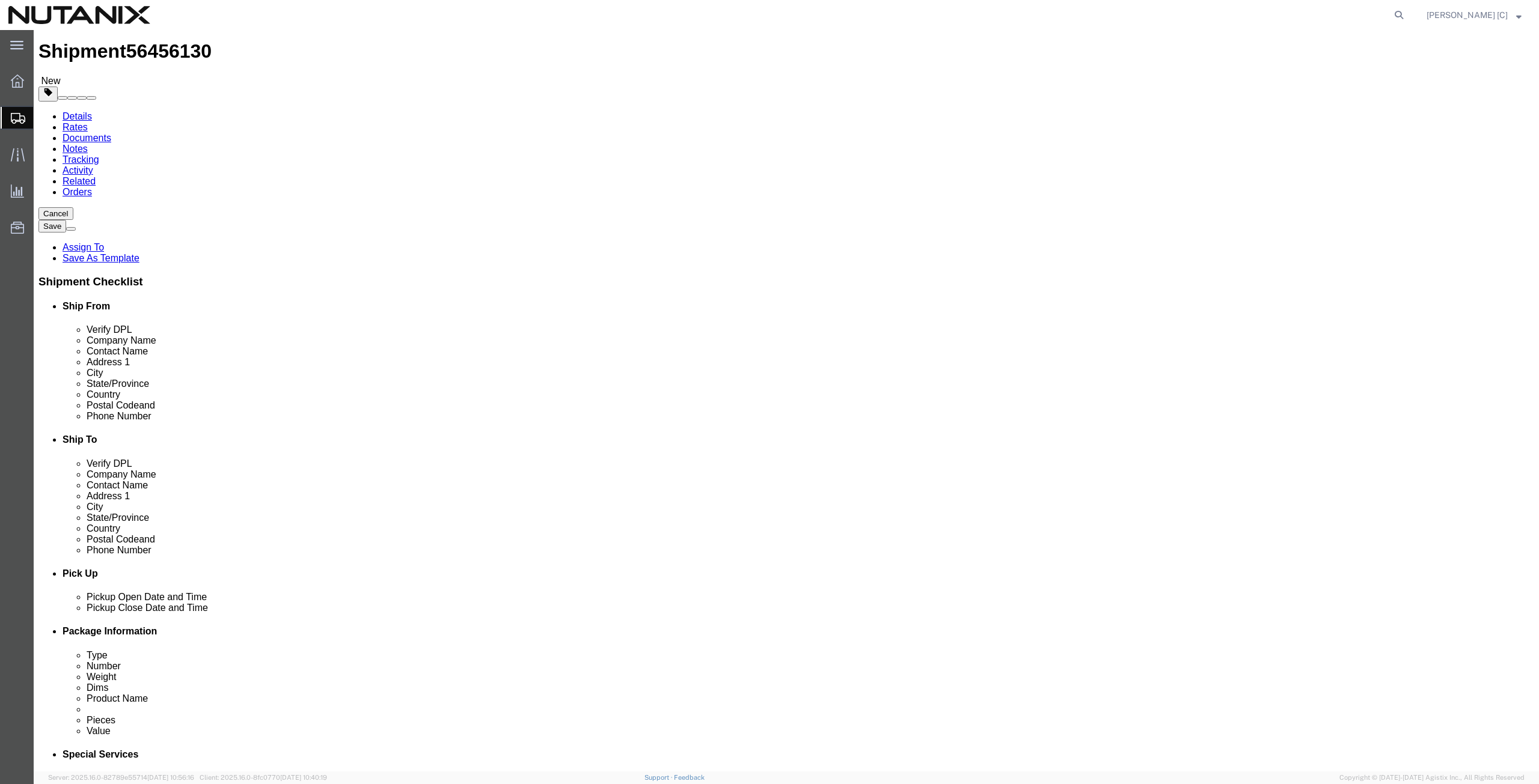
scroll to position [0, 0]
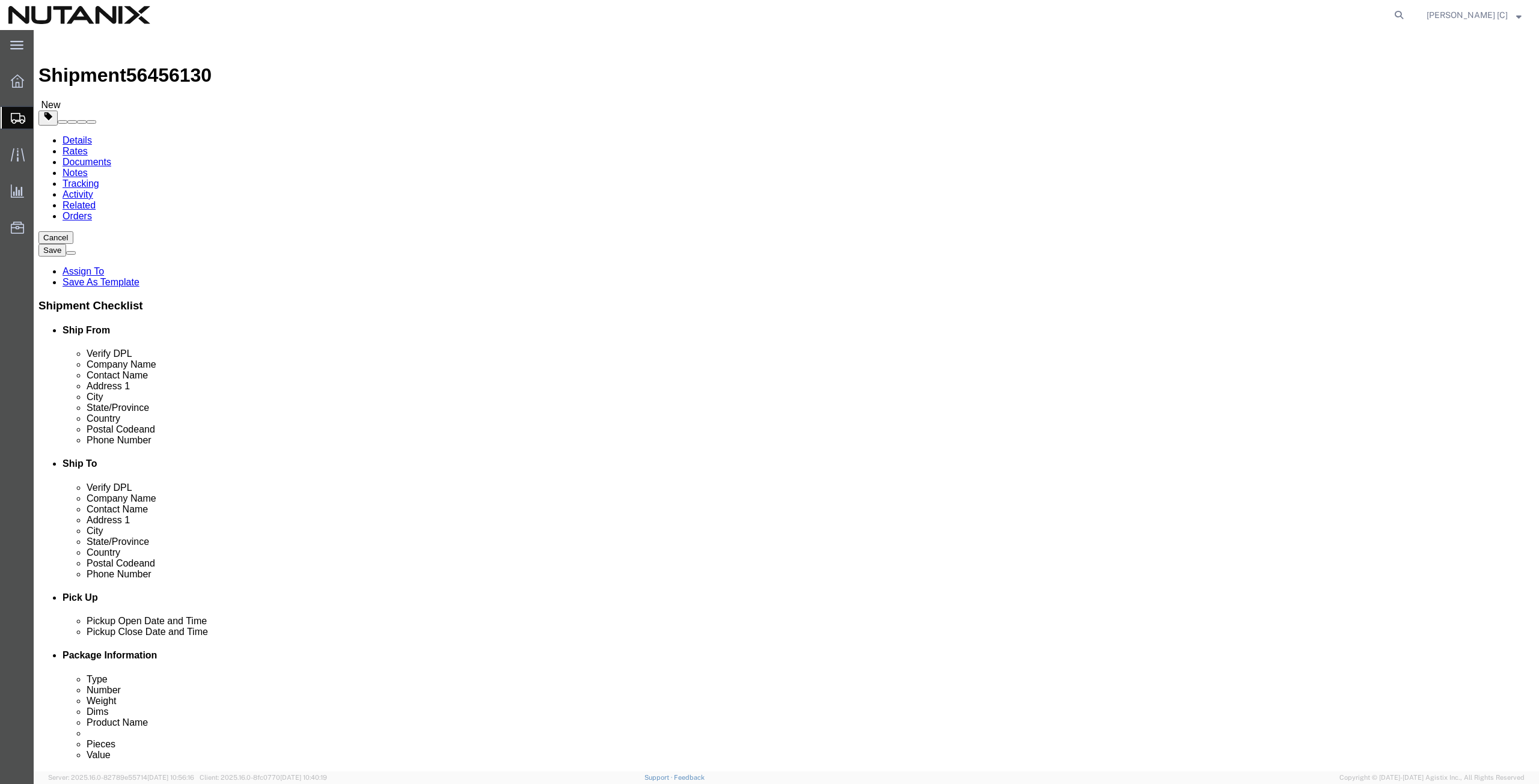
click icon
drag, startPoint x: 888, startPoint y: 560, endPoint x: 881, endPoint y: 557, distance: 7.6
click button "Rate Shipment"
